Goal: Task Accomplishment & Management: Manage account settings

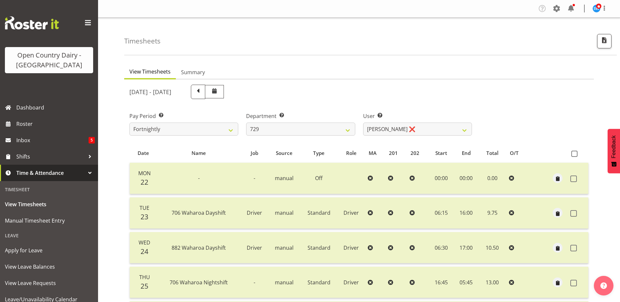
select select "727"
select select "11232"
click at [310, 127] on select "701 702 703 704 705 706 707 708 709 710 711 712 713 714 715 716 717 718 719 720" at bounding box center [300, 129] width 109 height 13
select select "721"
click at [246, 123] on select "701 702 703 704 705 706 707 708 709 710 711 712 713 714 715 716 717 718 719 720" at bounding box center [300, 129] width 109 height 13
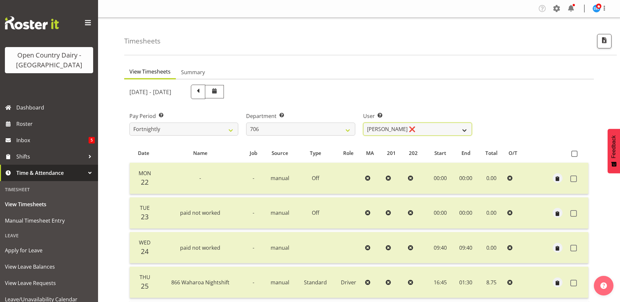
click at [394, 127] on select "[PERSON_NAME] ❌ [PERSON_NAME] ❌ [PERSON_NAME] ❌ [PERSON_NAME] ❌" at bounding box center [417, 129] width 109 height 13
select select "10389"
click at [363, 123] on select "[PERSON_NAME] ❌ [PERSON_NAME] ❌ [PERSON_NAME] ❌ [PERSON_NAME] ❌" at bounding box center [417, 129] width 109 height 13
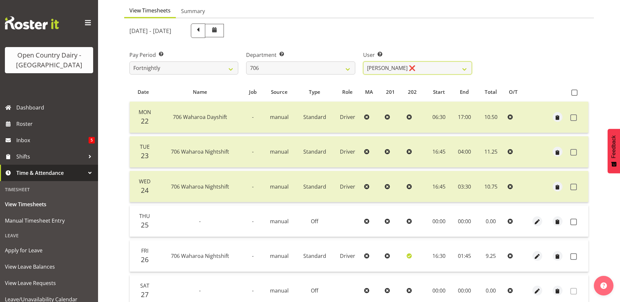
scroll to position [131, 0]
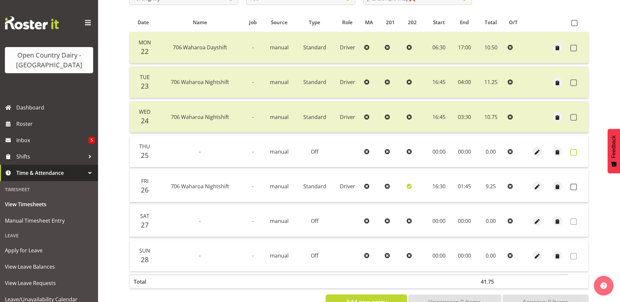
click at [573, 152] on span at bounding box center [573, 152] width 7 height 7
checkbox input "true"
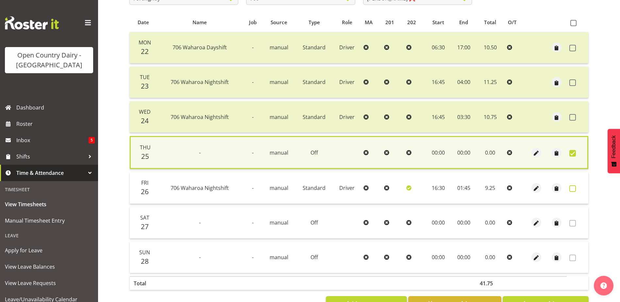
click at [574, 186] on span at bounding box center [572, 188] width 7 height 7
checkbox input "true"
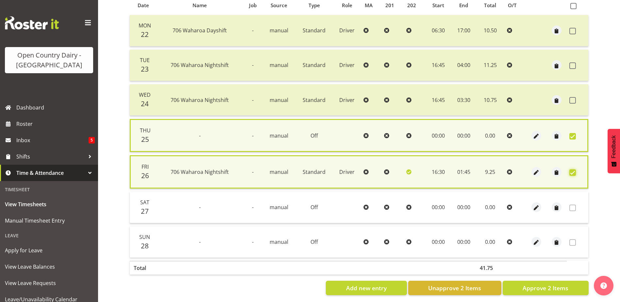
scroll to position [156, 0]
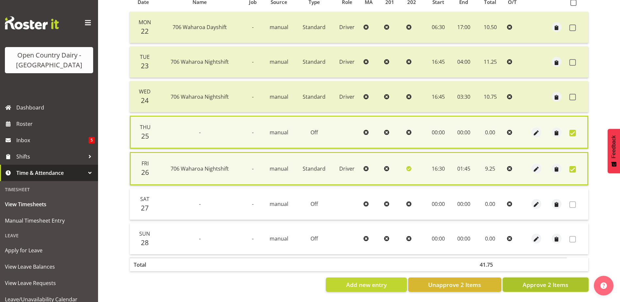
click at [548, 280] on span "Approve 2 Items" at bounding box center [546, 284] width 46 height 8
checkbox input "false"
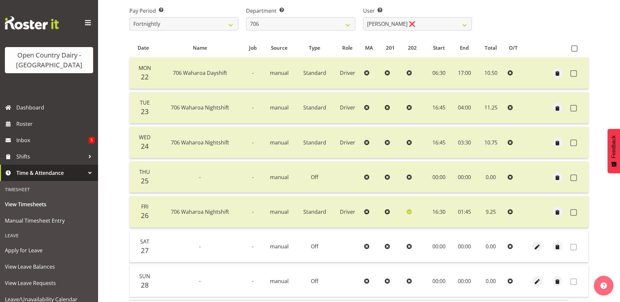
scroll to position [22, 0]
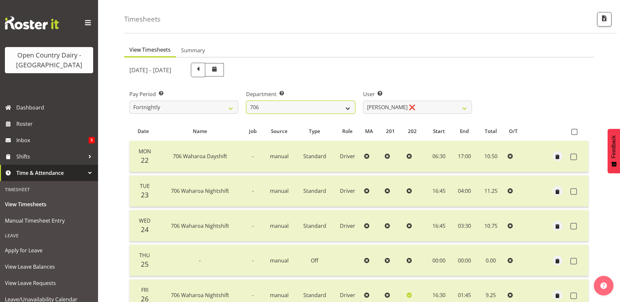
click at [272, 107] on select "701 702 703 704 705 706 707 708 709 710 711 712 713 714 715 716 717 718 719 720" at bounding box center [300, 107] width 109 height 13
select select "822"
click at [246, 101] on select "701 702 703 704 705 706 707 708 709 710 711 712 713 714 715 716 717 718 719 720" at bounding box center [300, 107] width 109 height 13
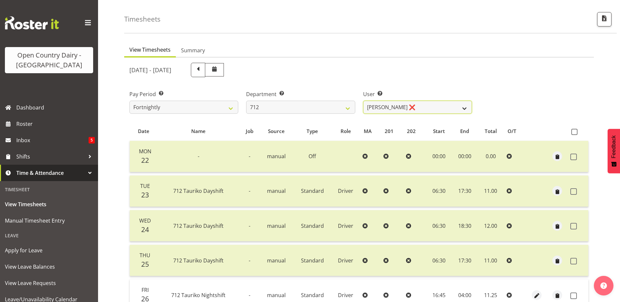
click at [417, 108] on select "[PERSON_NAME] ❌ [PERSON_NAME] ❌ Lucky Kau Kau ❌" at bounding box center [417, 107] width 109 height 13
select select "8195"
click at [363, 101] on select "[PERSON_NAME] ❌ [PERSON_NAME] ❌ Lucky Kau Kau ❌" at bounding box center [417, 107] width 109 height 13
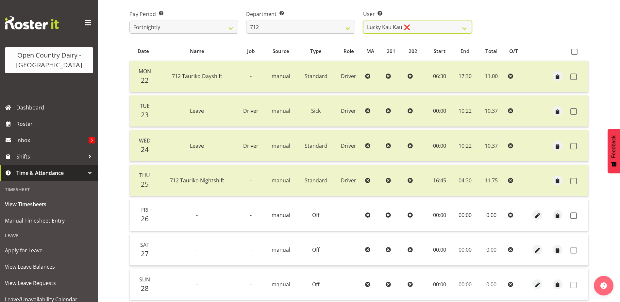
scroll to position [0, 0]
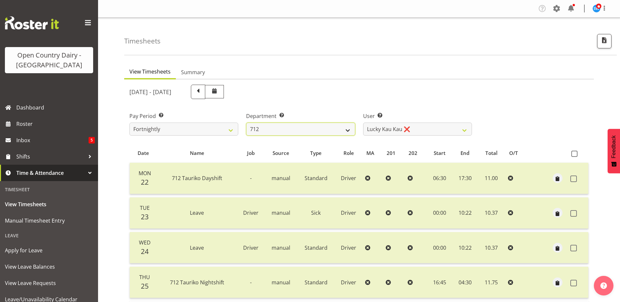
click at [316, 133] on select "701 702 703 704 705 706 707 708 709 710 711 712 713 714 715 716 717 718 719 720" at bounding box center [300, 129] width 109 height 13
select select "759"
click at [246, 123] on select "701 702 703 704 705 706 707 708 709 710 711 712 713 714 715 716 717 718 719 720" at bounding box center [300, 129] width 109 height 13
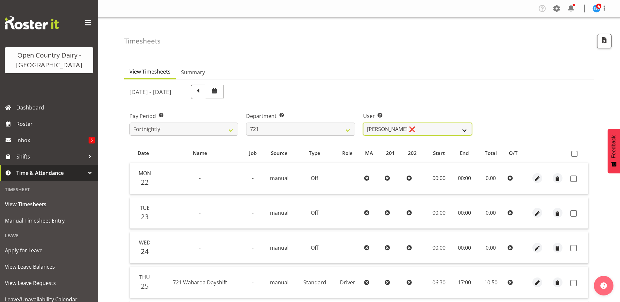
click at [428, 126] on select "[PERSON_NAME] ❌ [PERSON_NAME] ❌ [PERSON_NAME] ❌" at bounding box center [417, 129] width 109 height 13
select select "11708"
click at [363, 123] on select "[PERSON_NAME] ❌ [PERSON_NAME] ❌ [PERSON_NAME] ❌" at bounding box center [417, 129] width 109 height 13
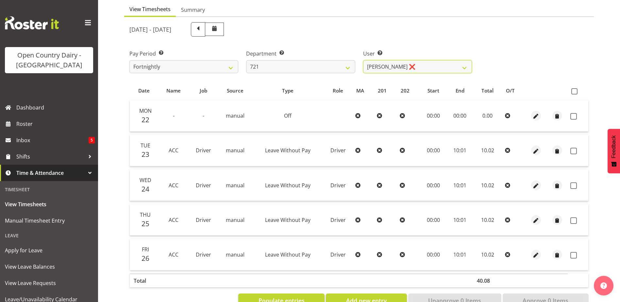
scroll to position [83, 0]
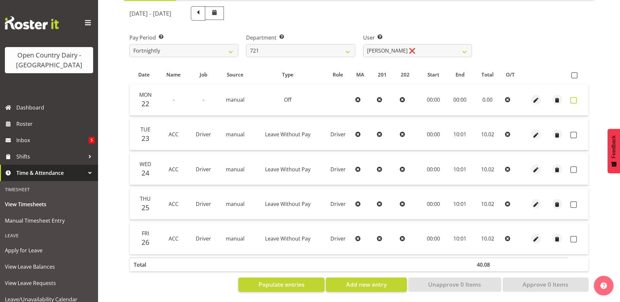
click at [572, 97] on span at bounding box center [573, 100] width 7 height 7
checkbox input "true"
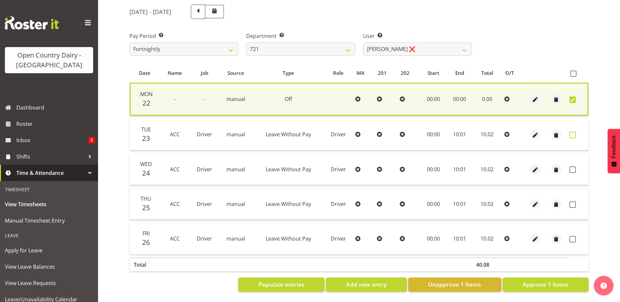
click at [571, 132] on span at bounding box center [572, 135] width 7 height 7
checkbox input "true"
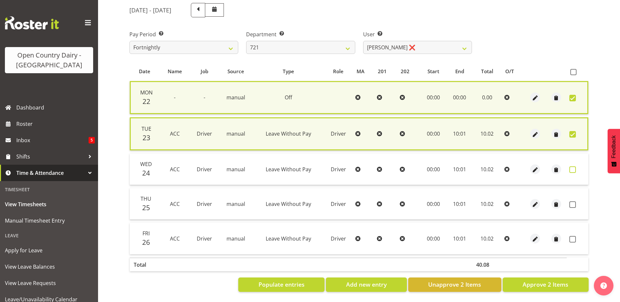
drag, startPoint x: 572, startPoint y: 168, endPoint x: 572, endPoint y: 189, distance: 20.9
click at [572, 168] on span at bounding box center [572, 169] width 7 height 7
checkbox input "true"
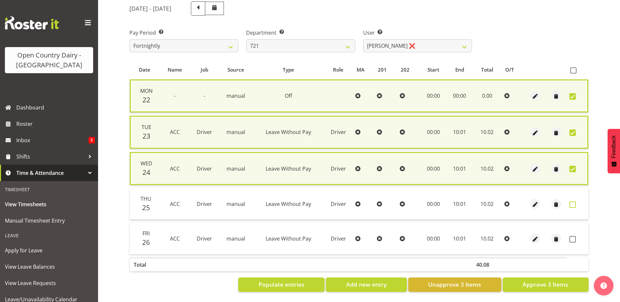
click at [571, 204] on span at bounding box center [572, 204] width 7 height 7
checkbox input "true"
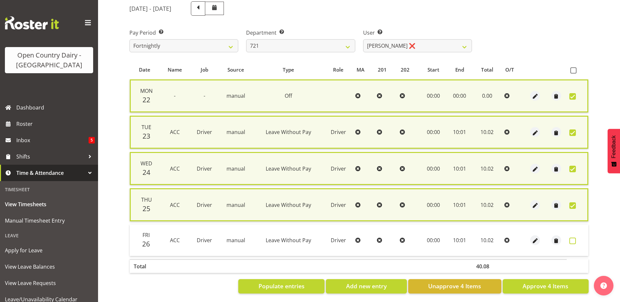
click at [574, 240] on span at bounding box center [572, 241] width 7 height 7
checkbox input "true"
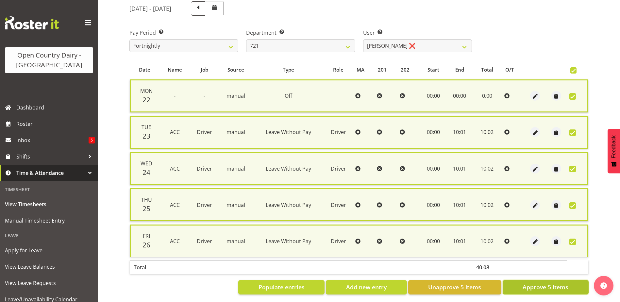
click at [551, 285] on span "Approve 5 Items" at bounding box center [546, 287] width 46 height 8
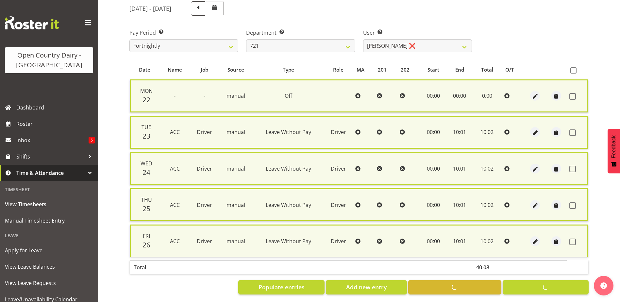
checkbox input "false"
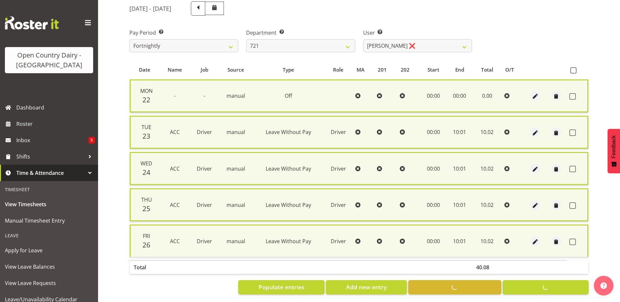
checkbox input "false"
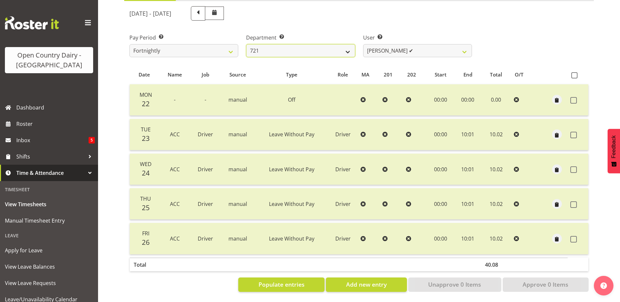
click at [278, 46] on select "701 702 703 704 705 706 707 708 709 710 711 712 713 714 715 716 717 718 719 720" at bounding box center [300, 50] width 109 height 13
select select "803"
click at [246, 44] on select "701 702 703 704 705 706 707 708 709 710 711 712 713 714 715 716 717 718 719 720" at bounding box center [300, 50] width 109 height 13
select select "11234"
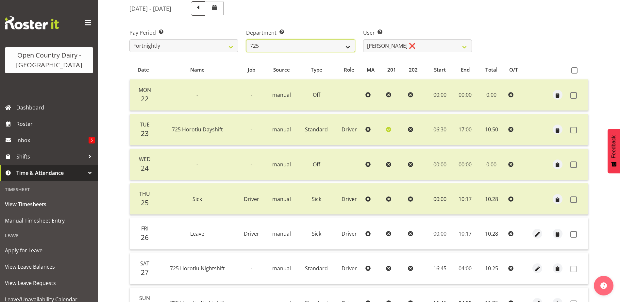
click at [312, 48] on select "701 702 703 704 705 706 707 708 709 710 711 712 713 714 715 716 717 718 719 720" at bounding box center [300, 45] width 109 height 13
select select "761"
click at [246, 39] on select "701 702 703 704 705 706 707 708 709 710 711 712 713 714 715 716 717 718 719 720" at bounding box center [300, 45] width 109 height 13
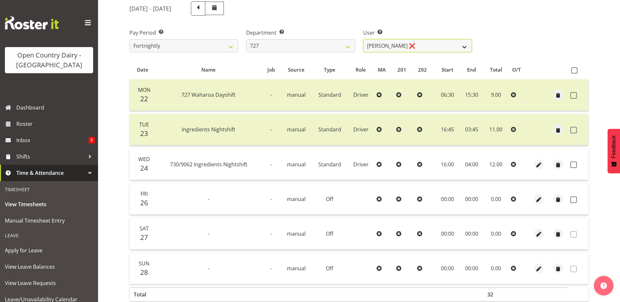
click at [419, 46] on select "[PERSON_NAME] ❌ [PERSON_NAME] ❌ [PERSON_NAME] ❌" at bounding box center [417, 45] width 109 height 13
select select "11012"
click at [363, 39] on select "[PERSON_NAME] ❌ [PERSON_NAME] ❌ [PERSON_NAME] ❌" at bounding box center [417, 45] width 109 height 13
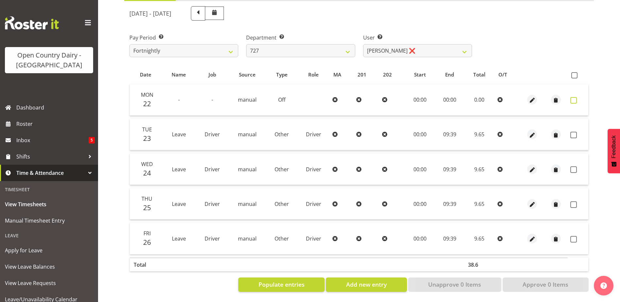
click at [573, 97] on span at bounding box center [573, 100] width 7 height 7
checkbox input "true"
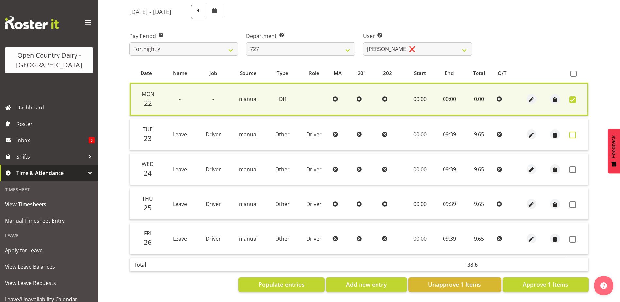
click at [572, 132] on span at bounding box center [572, 135] width 7 height 7
checkbox input "true"
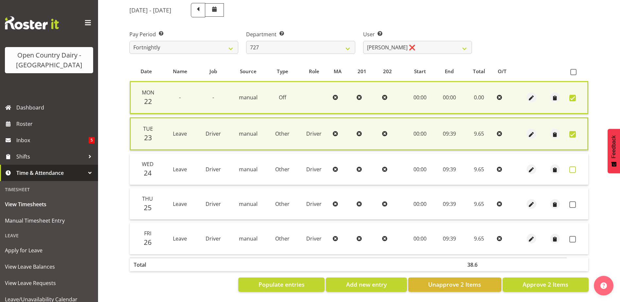
click at [574, 166] on span at bounding box center [572, 169] width 7 height 7
checkbox input "true"
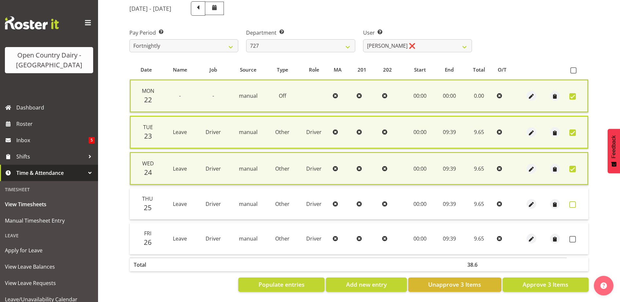
click at [571, 204] on span at bounding box center [572, 204] width 7 height 7
checkbox input "true"
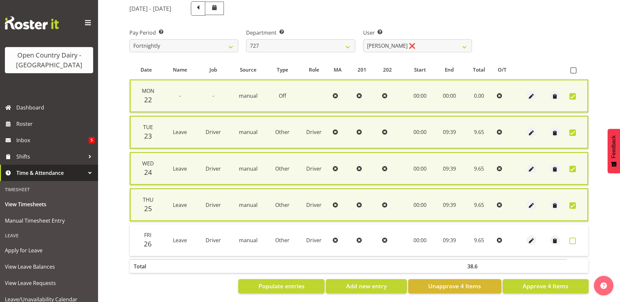
click at [570, 240] on span at bounding box center [572, 241] width 7 height 7
checkbox input "true"
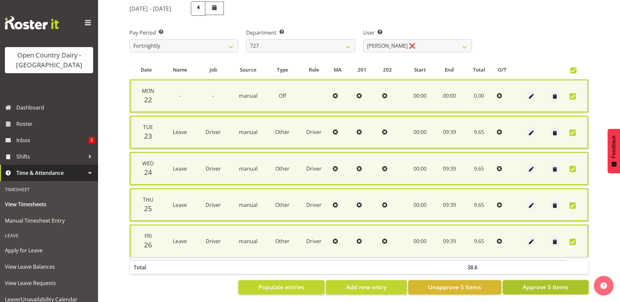
click at [539, 291] on span "Approve 5 Items" at bounding box center [546, 287] width 46 height 8
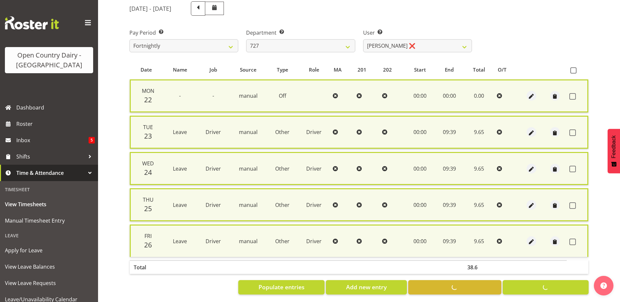
checkbox input "false"
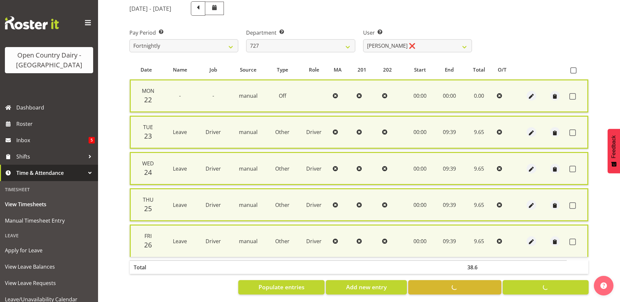
checkbox input "false"
